Goal: Transaction & Acquisition: Purchase product/service

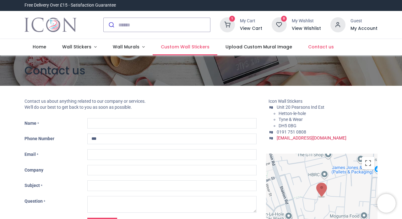
click at [174, 47] on span "Custom Wall Stickers" at bounding box center [185, 47] width 49 height 6
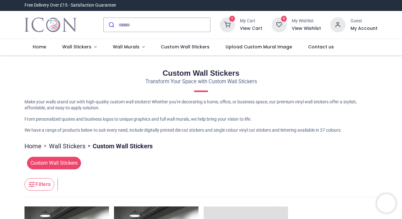
click at [232, 23] on icon at bounding box center [227, 24] width 15 height 15
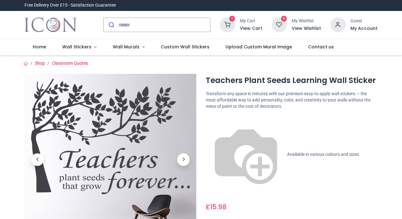
scroll to position [14, 0]
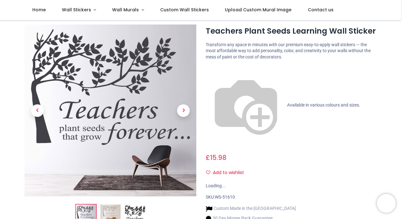
scroll to position [9, 0]
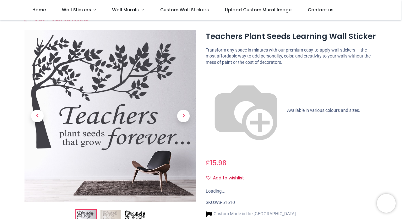
click at [184, 114] on span "Next" at bounding box center [183, 116] width 13 height 13
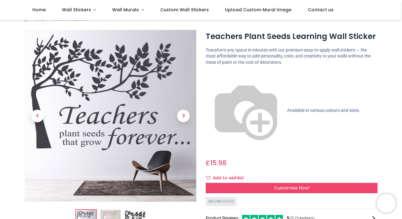
click at [184, 114] on span "Next" at bounding box center [183, 116] width 13 height 13
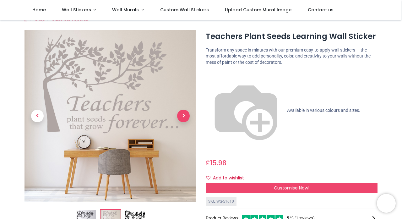
click at [183, 114] on span "Next" at bounding box center [183, 116] width 13 height 13
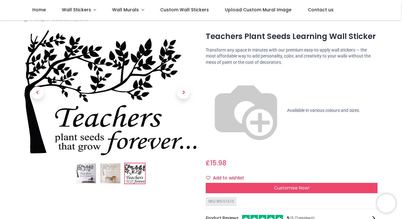
click at [183, 114] on link at bounding box center [184, 93] width 26 height 88
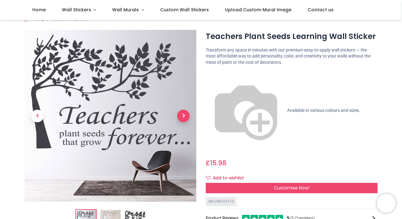
click at [183, 115] on span "Next" at bounding box center [183, 116] width 13 height 13
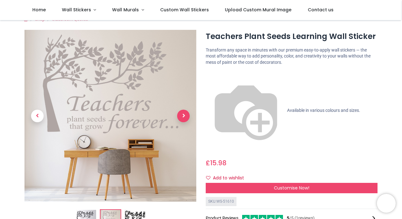
click at [183, 115] on span "Next" at bounding box center [183, 116] width 13 height 13
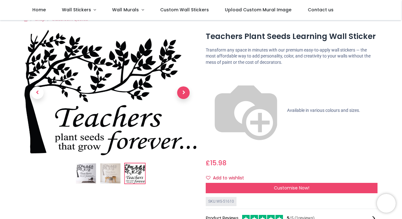
click at [183, 115] on link at bounding box center [184, 93] width 26 height 88
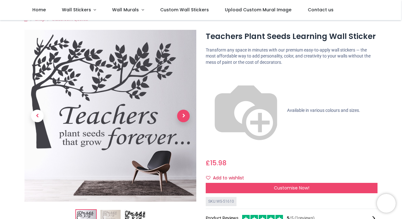
click at [183, 115] on span "Next" at bounding box center [183, 116] width 13 height 13
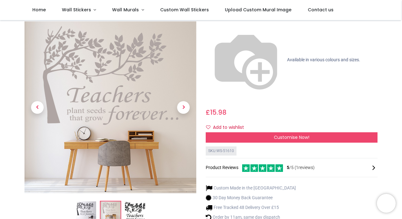
scroll to position [57, 0]
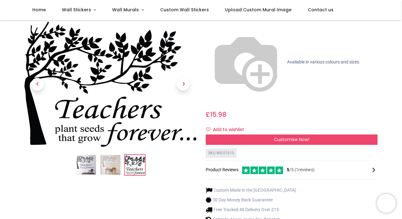
click at [113, 163] on img at bounding box center [110, 165] width 20 height 20
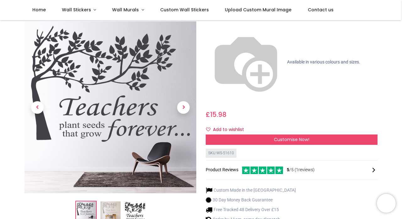
scroll to position [57, 0]
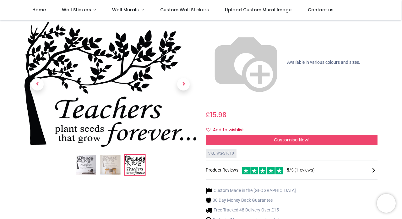
click at [115, 161] on img at bounding box center [110, 165] width 20 height 20
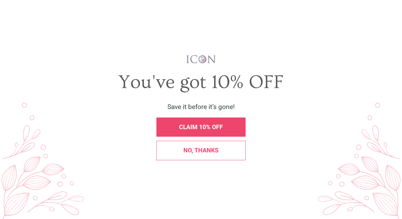
scroll to position [0, 0]
